Goal: Task Accomplishment & Management: Use online tool/utility

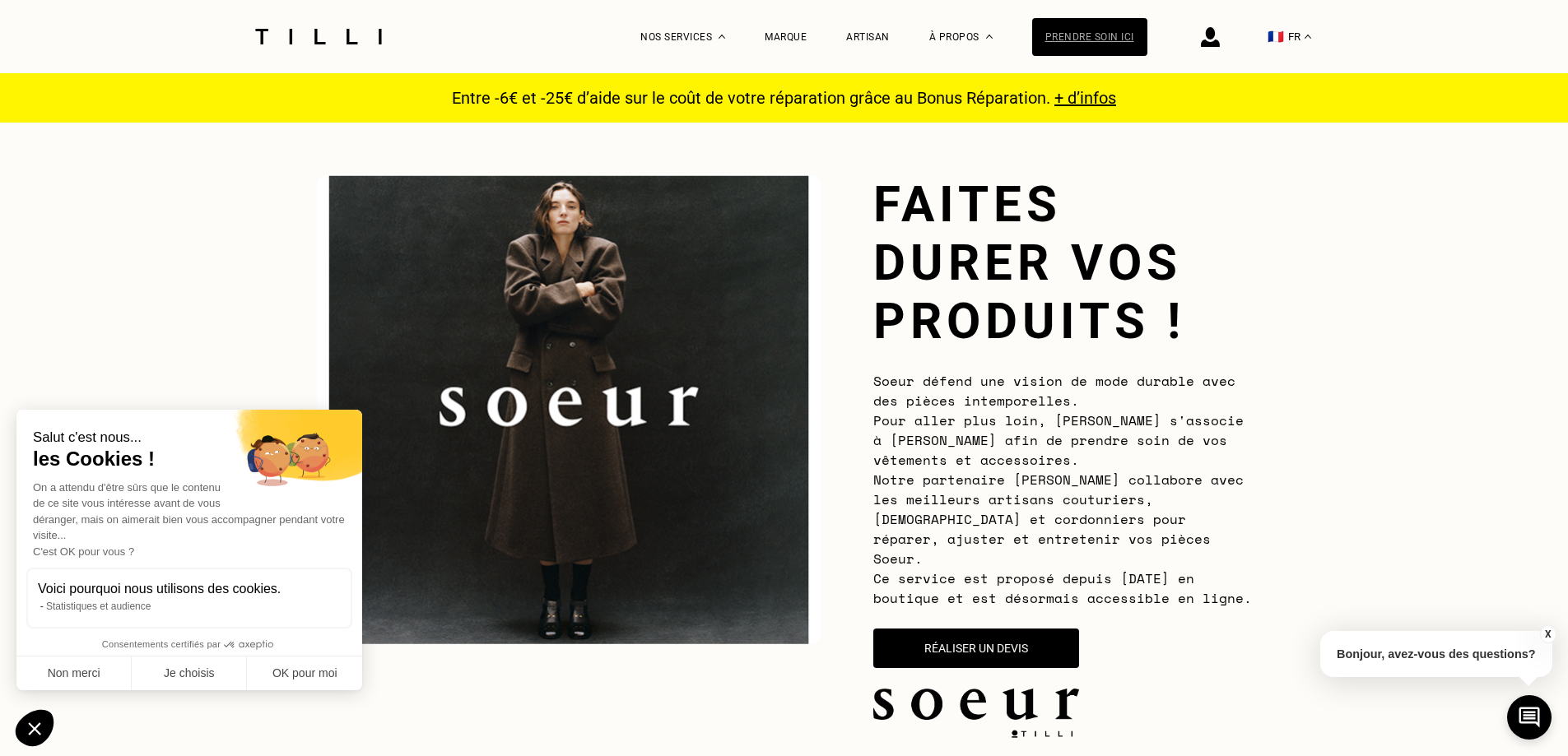
click at [1080, 41] on div "Prendre soin ici" at bounding box center [1090, 37] width 115 height 38
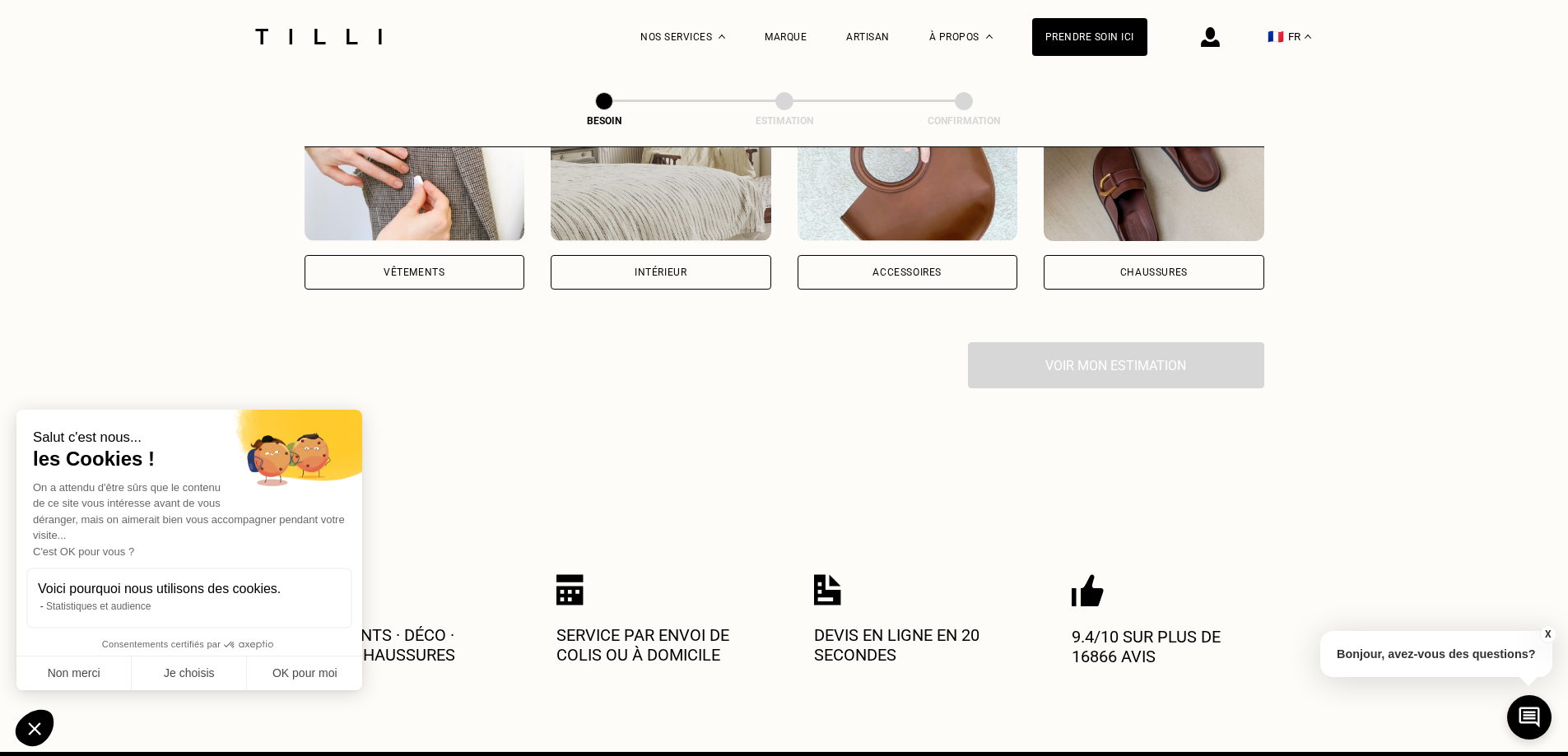
scroll to position [411, 0]
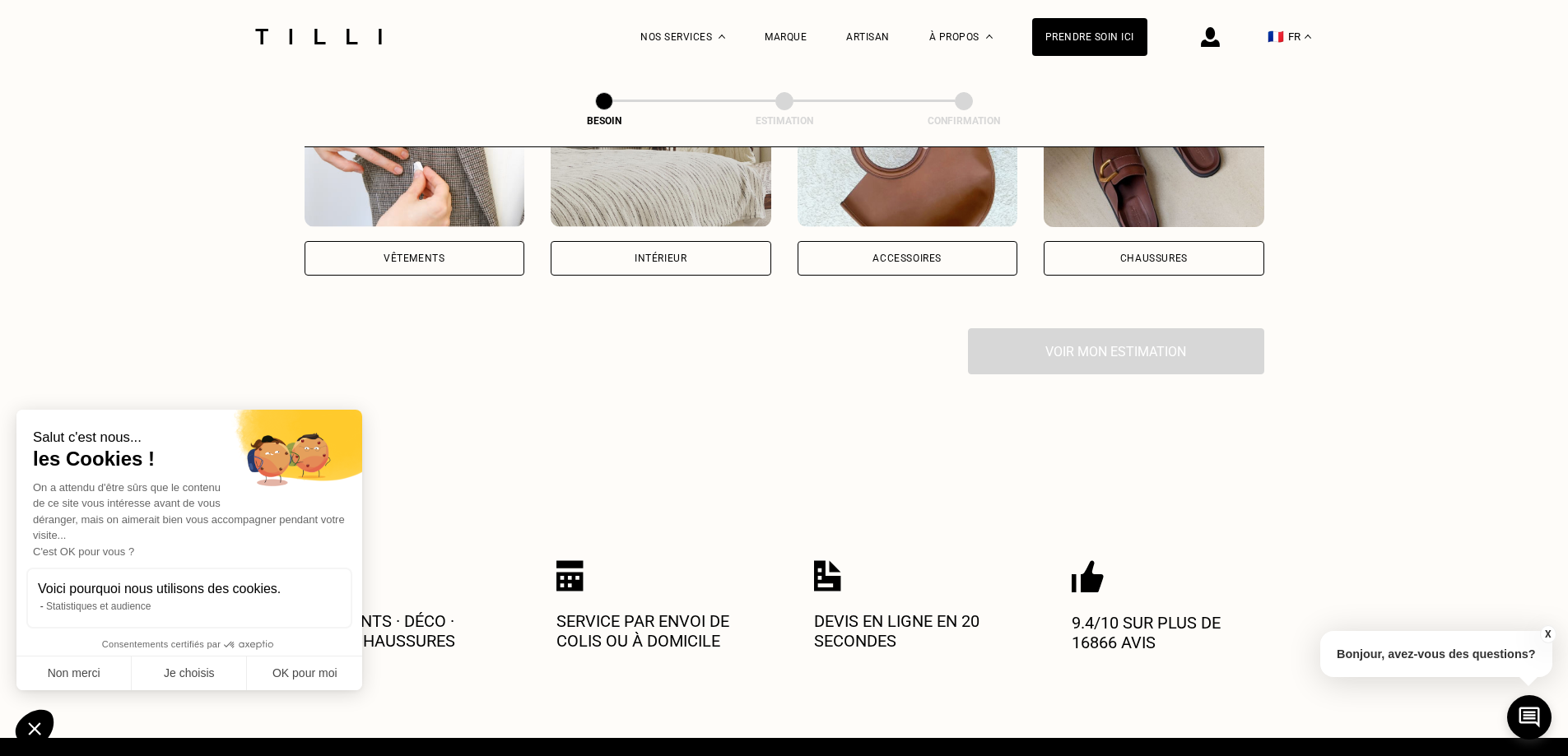
click at [429, 253] on div "Vêtements" at bounding box center [414, 258] width 61 height 10
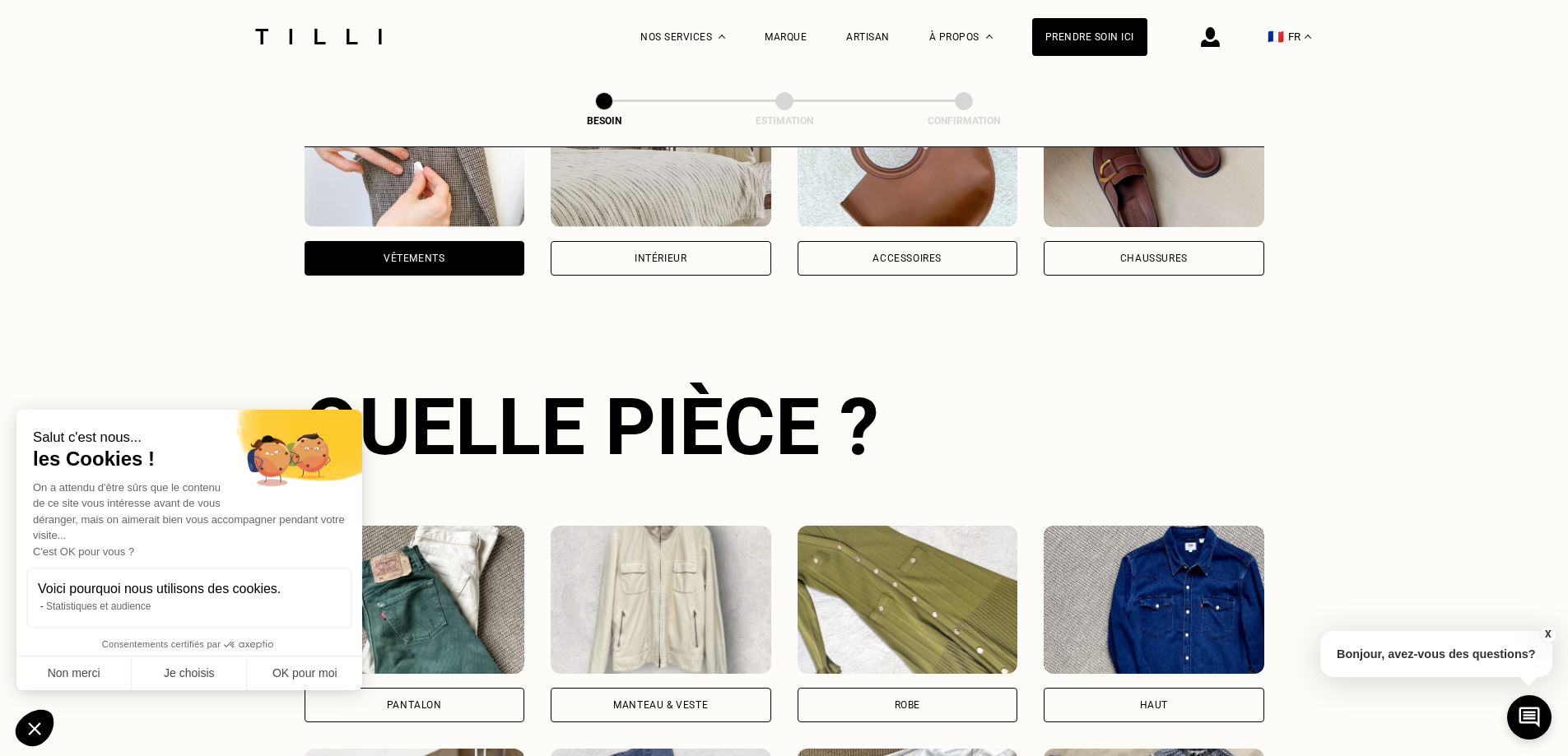
scroll to position [538, 0]
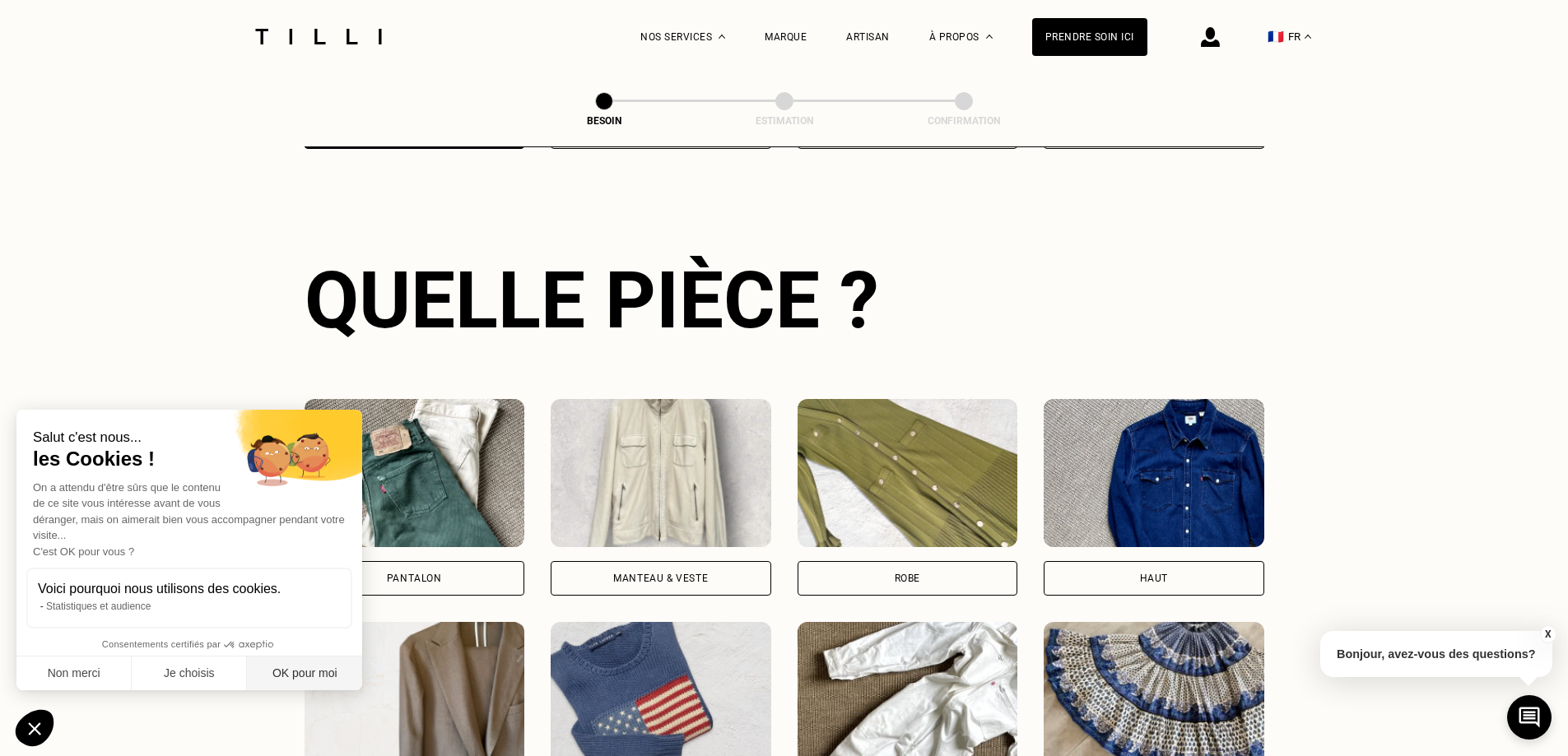
click at [280, 673] on button "OK pour moi" at bounding box center [304, 674] width 115 height 35
checkbox input "true"
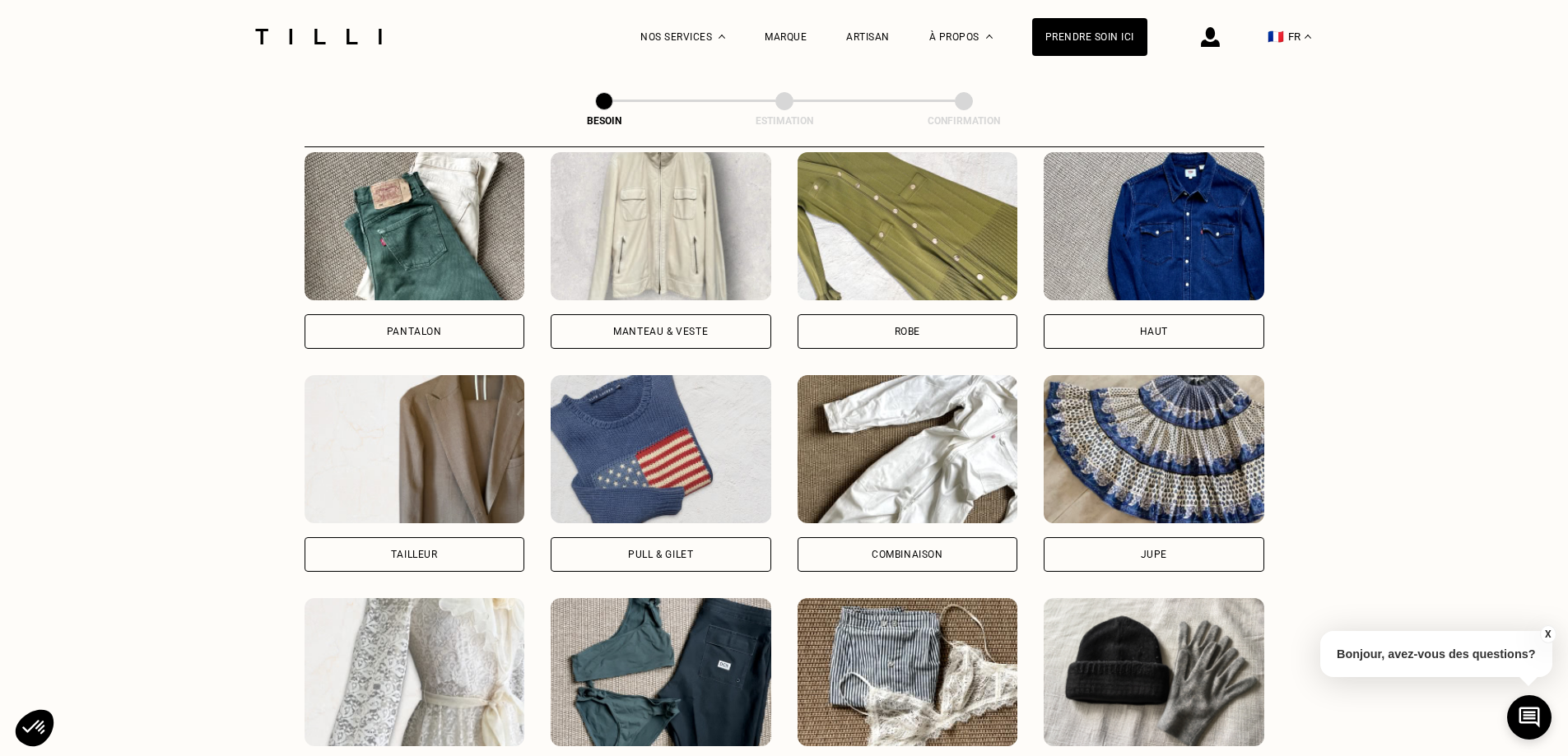
scroll to position [867, 0]
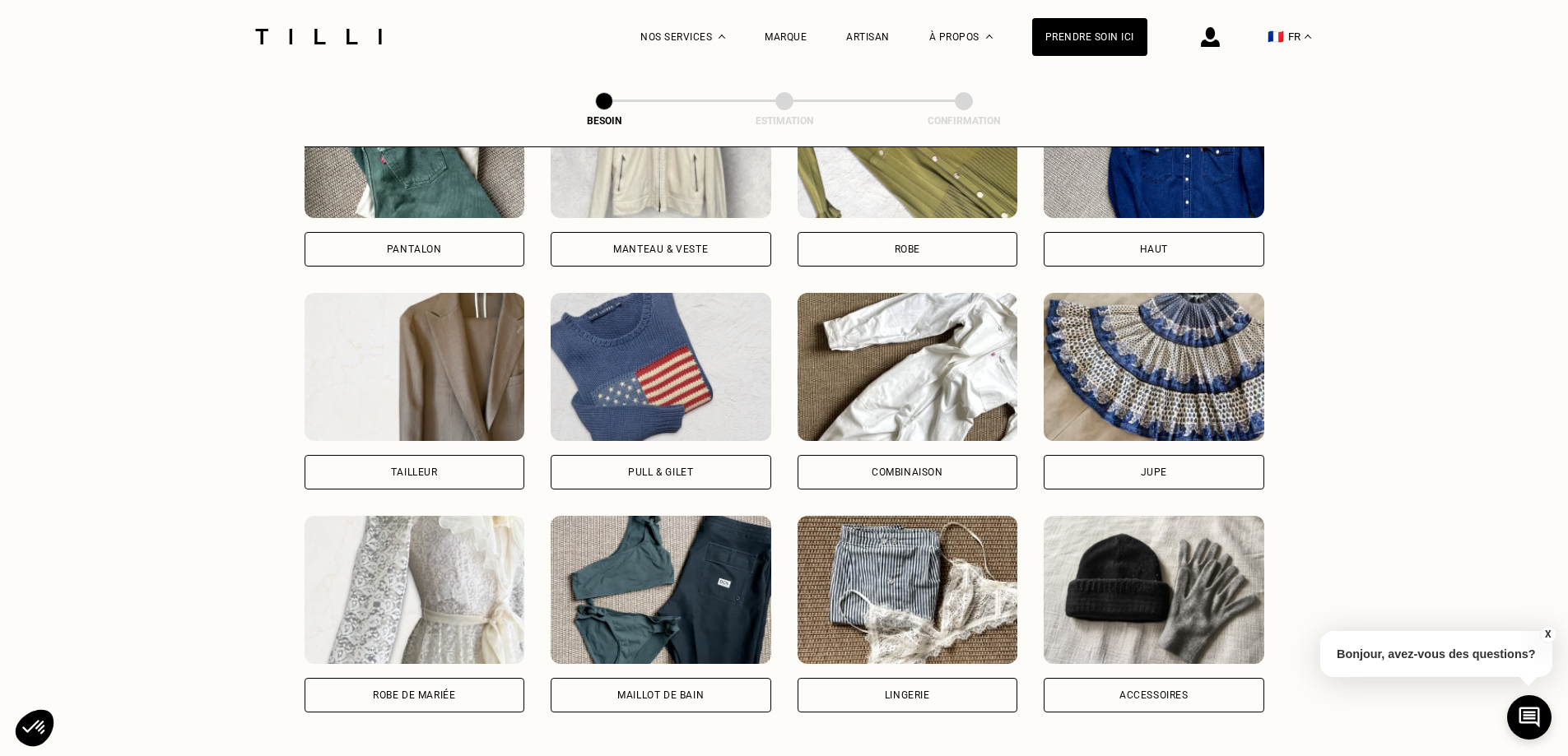
click at [607, 463] on div "Pull & gilet" at bounding box center [661, 472] width 221 height 35
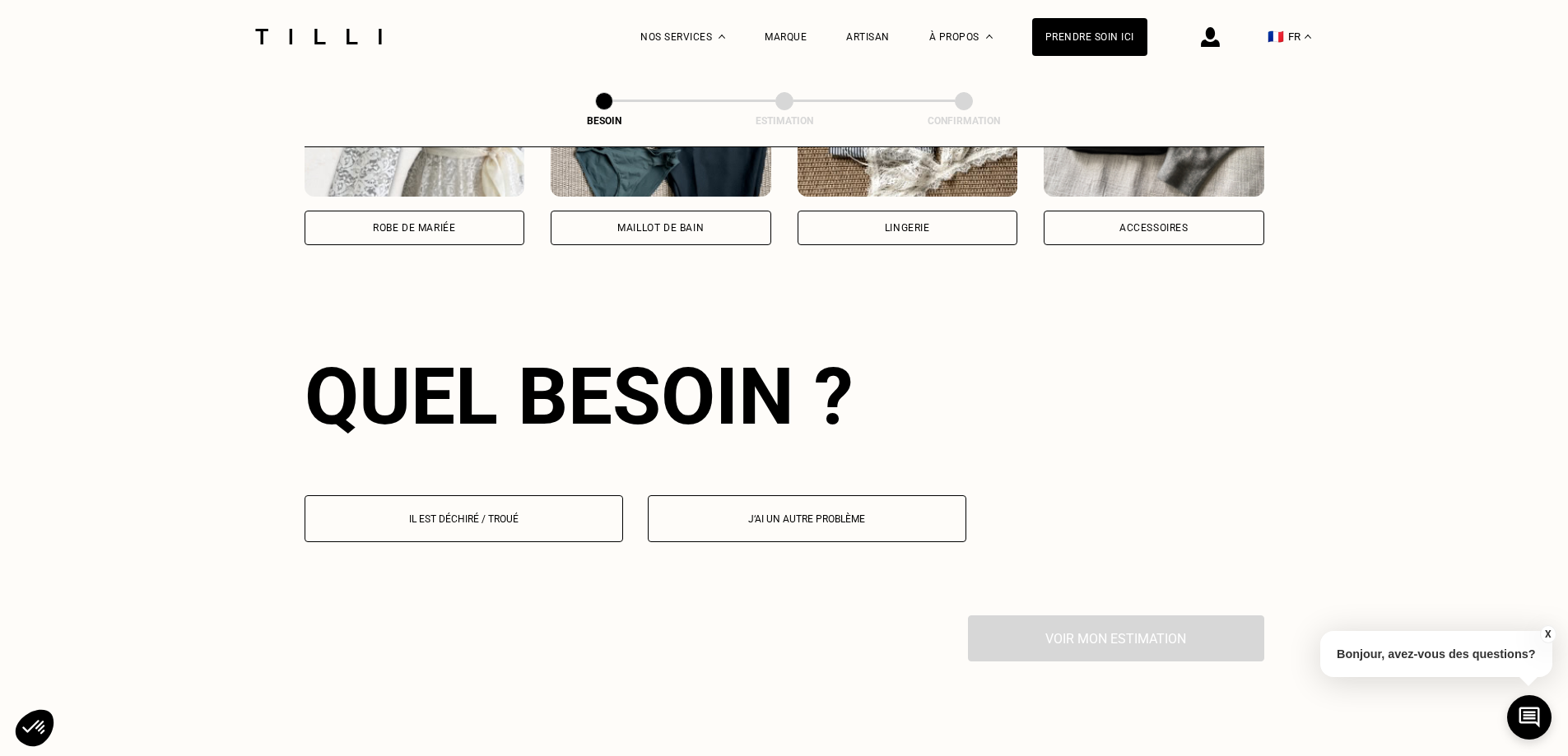
scroll to position [1433, 0]
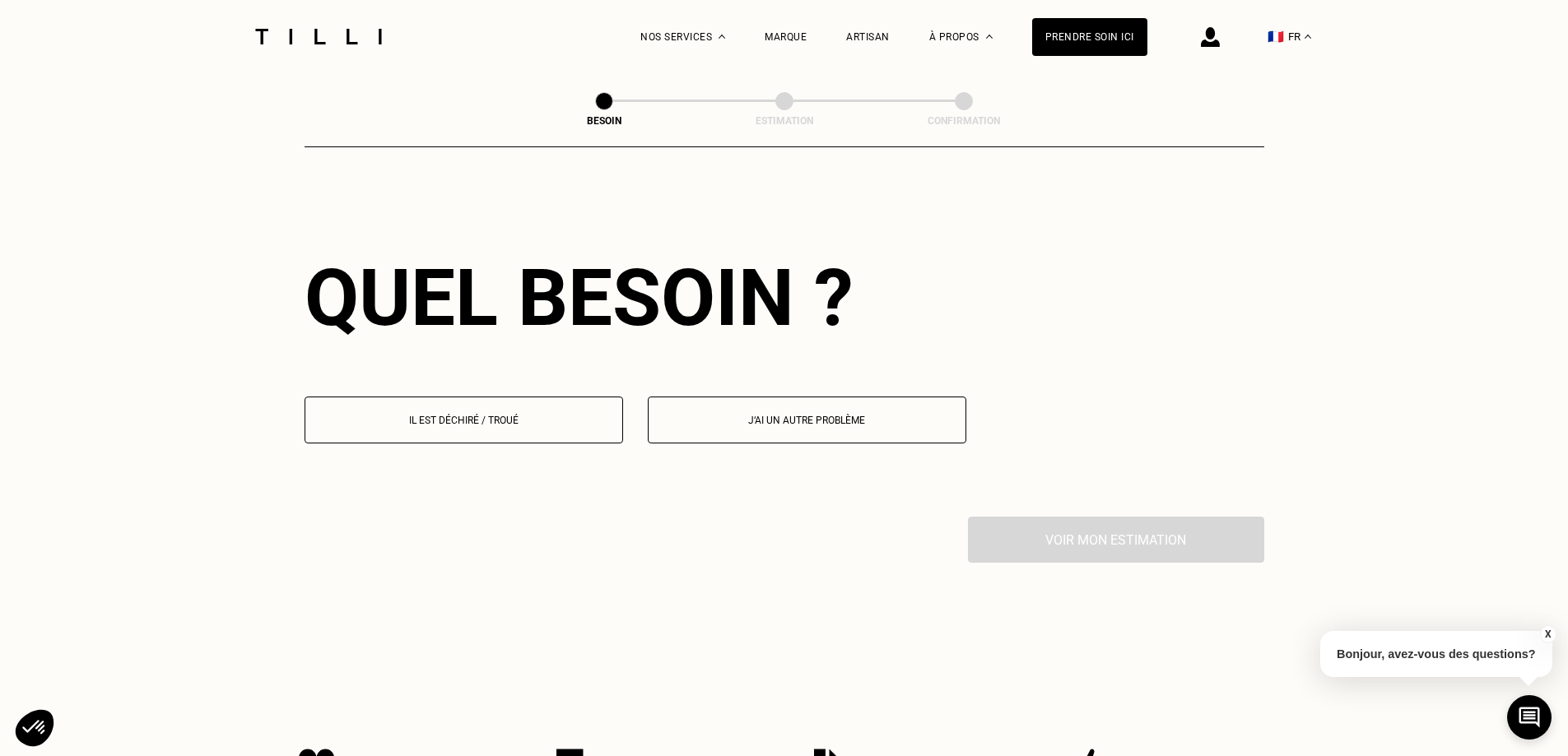
click at [510, 414] on button "Il est déchiré / troué" at bounding box center [464, 420] width 319 height 47
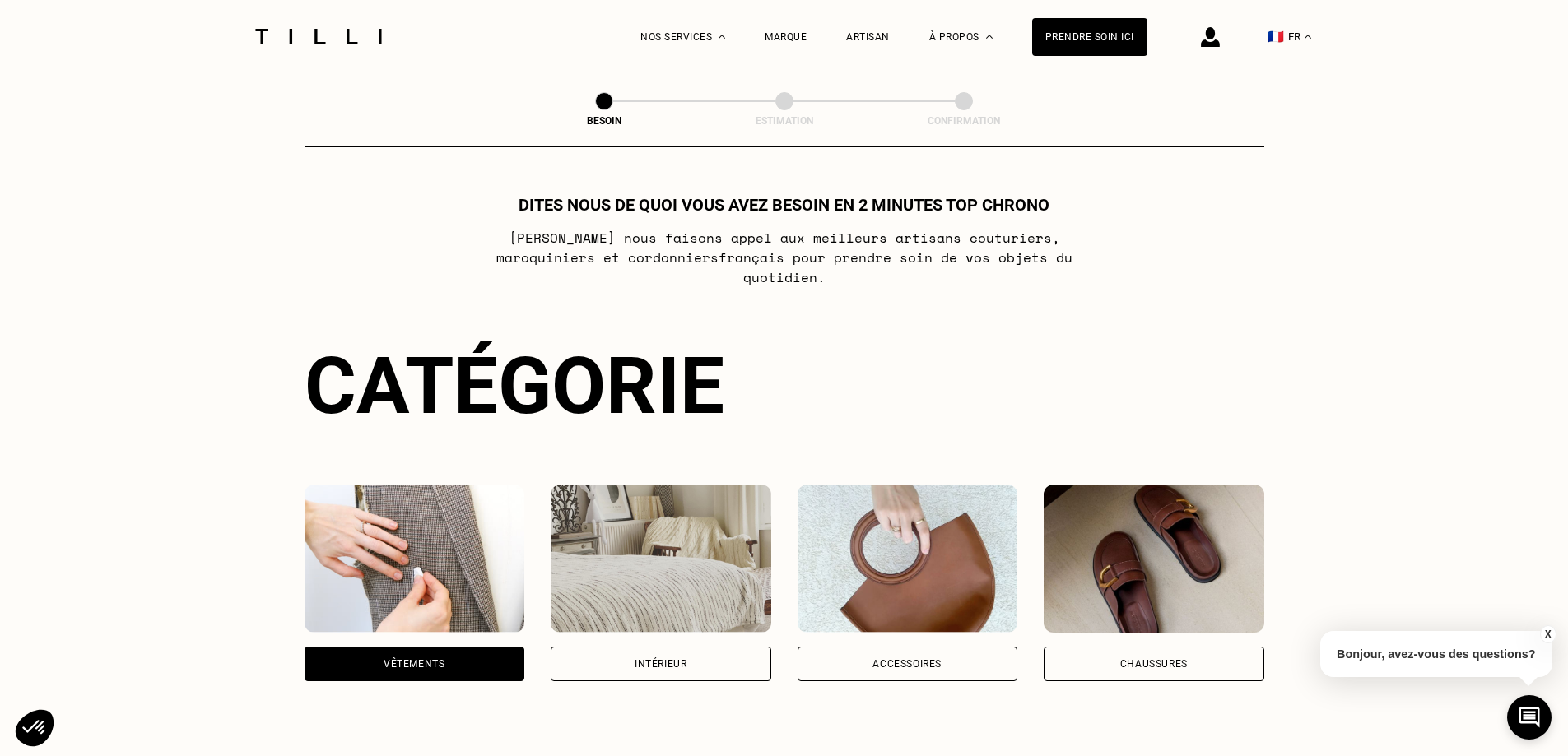
scroll to position [0, 0]
